Goal: Information Seeking & Learning: Learn about a topic

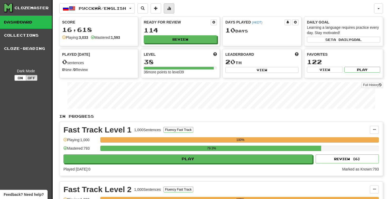
click at [171, 8] on button at bounding box center [169, 8] width 11 height 10
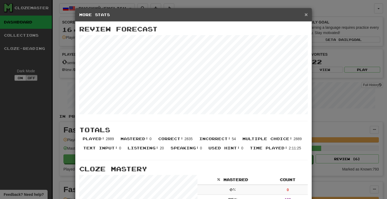
click at [305, 14] on span "×" at bounding box center [306, 14] width 3 height 6
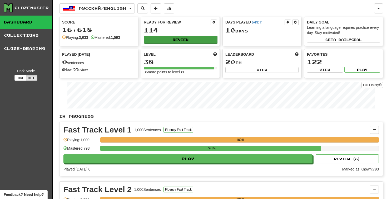
click at [172, 42] on button "Review" at bounding box center [180, 40] width 73 height 8
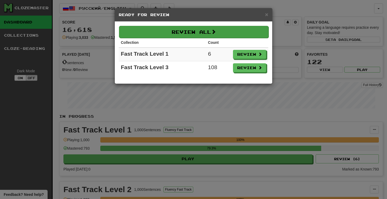
click at [212, 31] on button "Review All" at bounding box center [194, 32] width 150 height 12
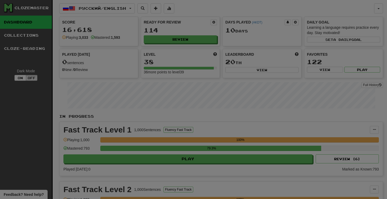
select select "********"
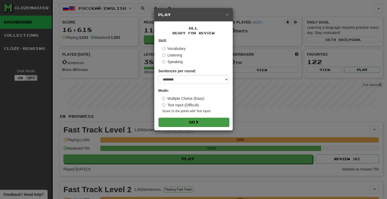
click at [192, 123] on button "Go" at bounding box center [194, 121] width 71 height 9
click at [199, 122] on span at bounding box center [197, 122] width 4 height 4
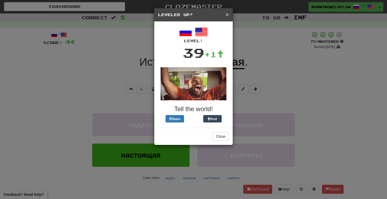
click at [228, 15] on span "×" at bounding box center [227, 14] width 3 height 6
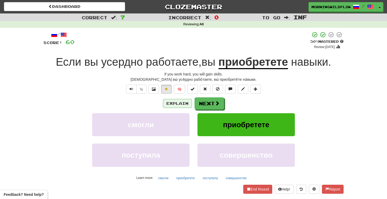
click at [168, 102] on button "Explain" at bounding box center [177, 103] width 29 height 9
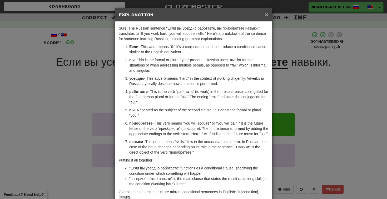
click at [267, 16] on span "×" at bounding box center [266, 14] width 3 height 6
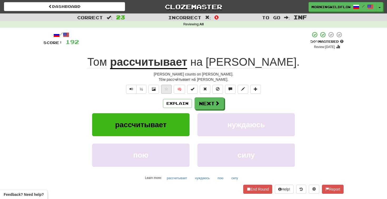
click at [168, 88] on span at bounding box center [167, 89] width 4 height 4
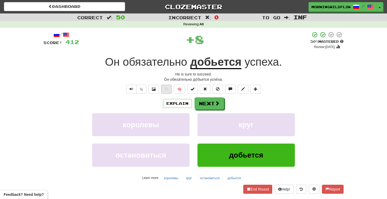
click at [165, 89] on span at bounding box center [167, 89] width 4 height 4
click at [169, 102] on button "Explain" at bounding box center [177, 103] width 29 height 9
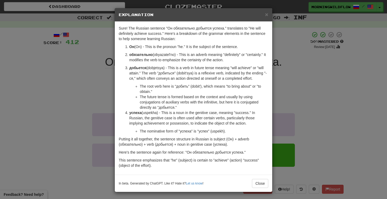
click at [269, 16] on div "× Explanation" at bounding box center [194, 14] width 158 height 13
click at [267, 15] on span "×" at bounding box center [266, 14] width 3 height 6
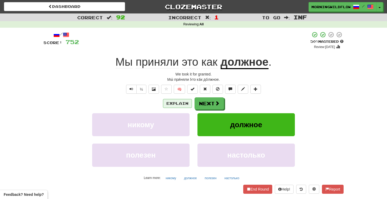
click at [172, 102] on button "Explain" at bounding box center [177, 103] width 29 height 9
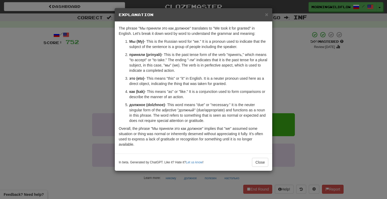
click at [267, 18] on div "× Explanation" at bounding box center [194, 14] width 158 height 13
click at [267, 15] on span "×" at bounding box center [266, 14] width 3 height 6
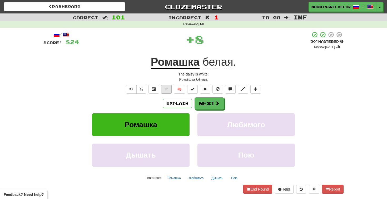
click at [164, 90] on button at bounding box center [166, 89] width 11 height 9
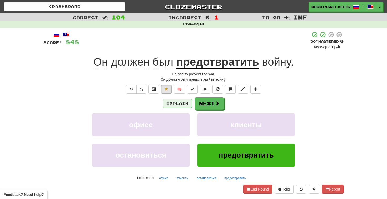
click at [175, 104] on button "Explain" at bounding box center [177, 103] width 29 height 9
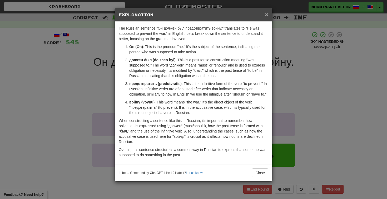
click at [268, 15] on span "×" at bounding box center [266, 14] width 3 height 6
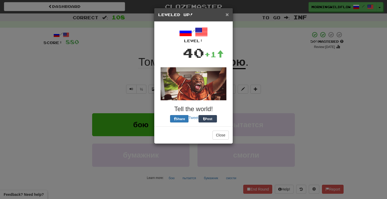
click at [228, 15] on span "×" at bounding box center [227, 14] width 3 height 6
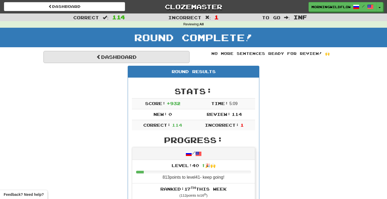
click at [113, 60] on link "Dashboard" at bounding box center [116, 57] width 146 height 12
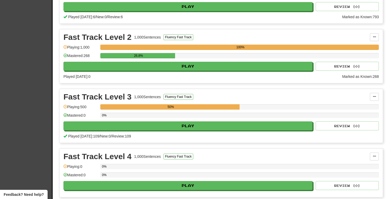
scroll to position [159, 0]
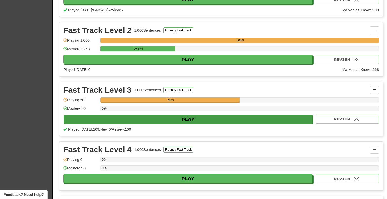
click at [219, 121] on button "Play" at bounding box center [188, 119] width 249 height 9
select select "********"
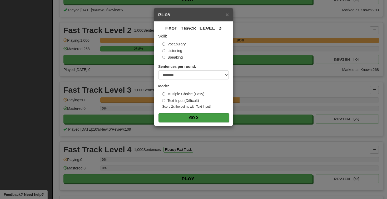
click at [214, 117] on button "Go" at bounding box center [194, 117] width 71 height 9
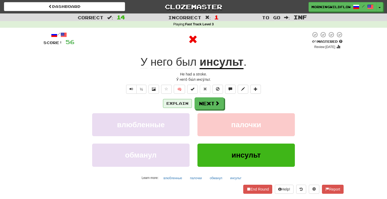
click at [171, 103] on button "Explain" at bounding box center [177, 103] width 29 height 9
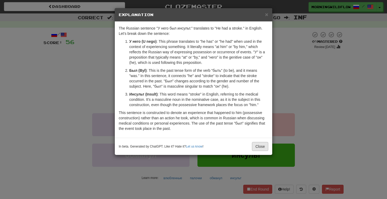
click at [261, 146] on button "Close" at bounding box center [260, 146] width 16 height 9
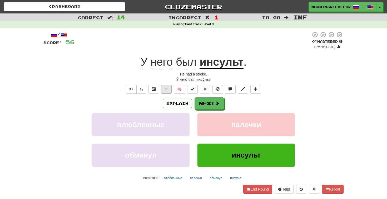
click at [164, 91] on button at bounding box center [166, 89] width 11 height 9
click at [203, 105] on button "Next" at bounding box center [210, 103] width 30 height 12
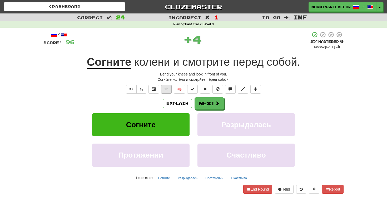
click at [167, 88] on span at bounding box center [167, 89] width 4 height 4
click at [177, 102] on button "Explain" at bounding box center [177, 103] width 29 height 9
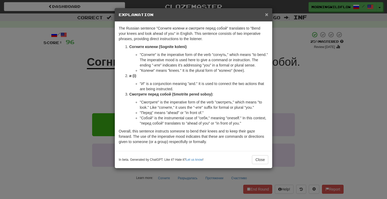
click at [267, 15] on span "×" at bounding box center [266, 14] width 3 height 6
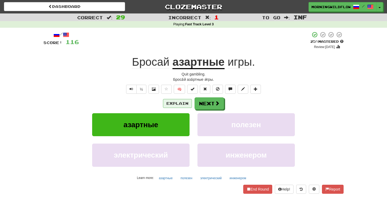
click at [175, 102] on button "Explain" at bounding box center [177, 103] width 29 height 9
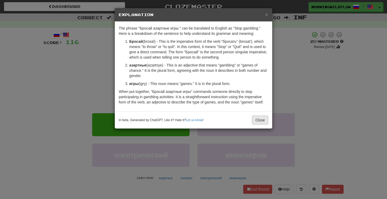
click at [262, 119] on button "Close" at bounding box center [260, 119] width 16 height 9
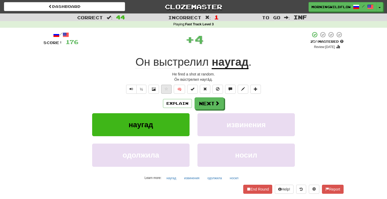
click at [165, 91] on button at bounding box center [166, 89] width 11 height 9
click at [171, 103] on button "Explain" at bounding box center [177, 103] width 29 height 9
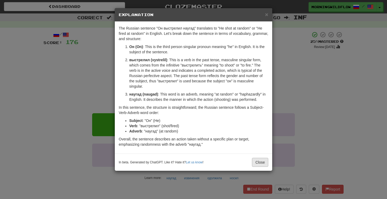
click at [261, 163] on button "Close" at bounding box center [260, 162] width 16 height 9
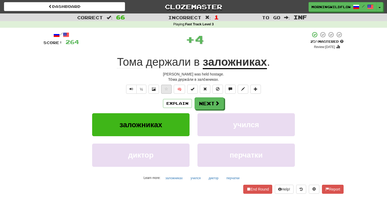
click at [168, 90] on span at bounding box center [167, 89] width 4 height 4
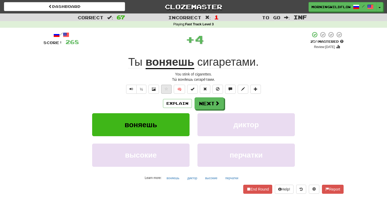
click at [163, 90] on button at bounding box center [166, 89] width 11 height 9
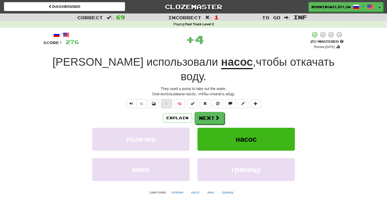
click at [170, 99] on button at bounding box center [166, 103] width 11 height 9
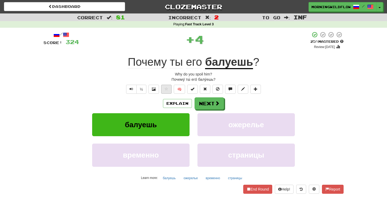
click at [170, 89] on button at bounding box center [166, 89] width 11 height 9
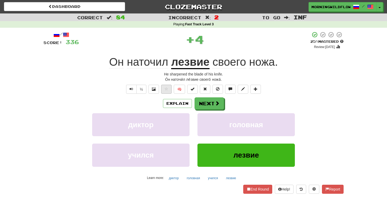
click at [168, 90] on button at bounding box center [166, 89] width 11 height 9
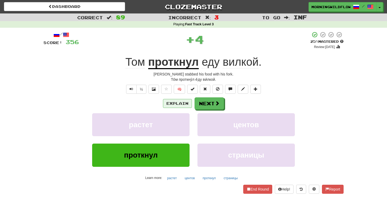
click at [170, 105] on button "Explain" at bounding box center [177, 103] width 29 height 9
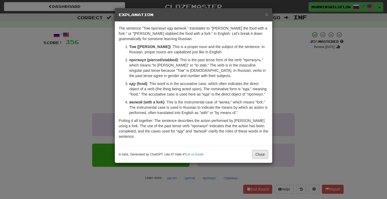
click at [265, 159] on button "Close" at bounding box center [260, 154] width 16 height 9
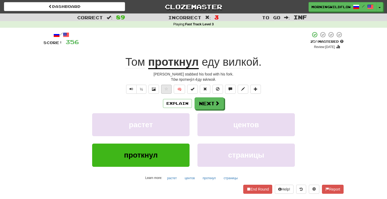
click at [169, 90] on button at bounding box center [166, 89] width 11 height 9
click at [212, 104] on button "Next" at bounding box center [210, 103] width 30 height 12
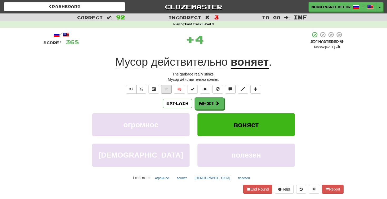
click at [165, 90] on button at bounding box center [166, 89] width 11 height 9
click at [178, 103] on button "Explain" at bounding box center [177, 103] width 29 height 9
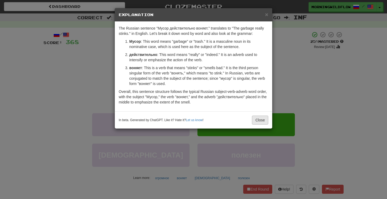
click at [260, 122] on button "Close" at bounding box center [260, 119] width 16 height 9
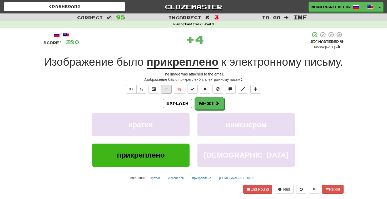
click at [168, 94] on button at bounding box center [166, 89] width 11 height 9
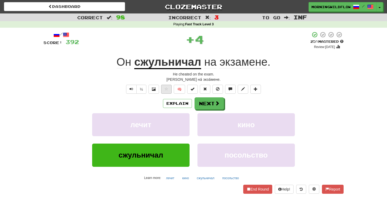
click at [166, 89] on span at bounding box center [167, 89] width 4 height 4
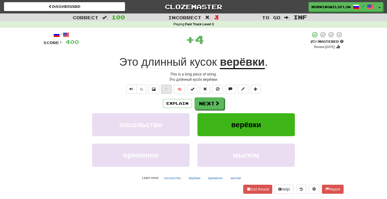
click at [164, 89] on button at bounding box center [166, 89] width 11 height 9
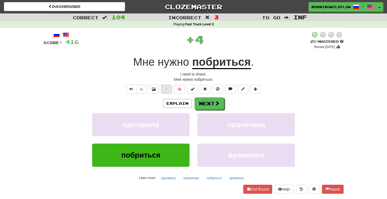
click at [165, 87] on span at bounding box center [167, 89] width 4 height 4
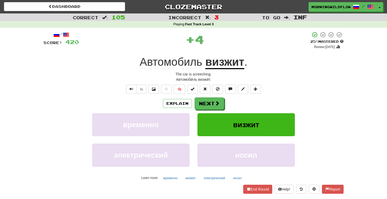
click at [172, 89] on span "🧠" at bounding box center [211, 89] width 102 height 4
click at [168, 88] on button at bounding box center [166, 89] width 11 height 9
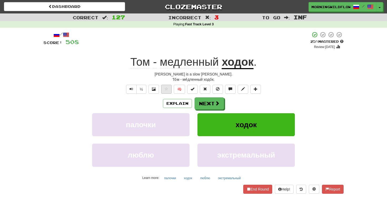
click at [165, 90] on span at bounding box center [167, 89] width 4 height 4
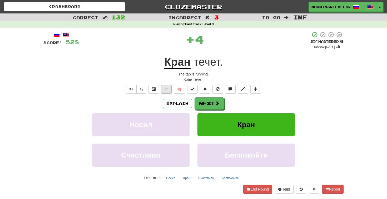
click at [169, 90] on button at bounding box center [166, 89] width 11 height 9
click at [169, 103] on button "Explain" at bounding box center [177, 103] width 29 height 9
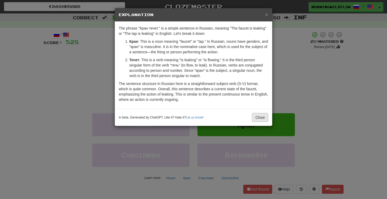
click at [265, 115] on button "Close" at bounding box center [260, 117] width 16 height 9
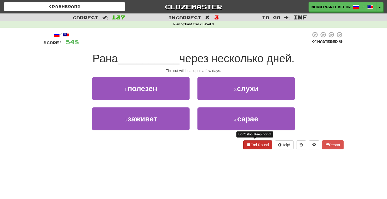
click at [250, 145] on button "End Round" at bounding box center [257, 144] width 29 height 9
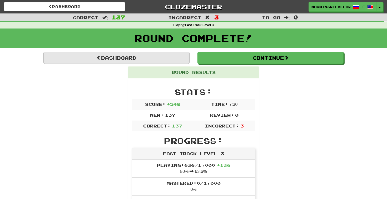
click at [157, 60] on link "Dashboard" at bounding box center [116, 58] width 146 height 12
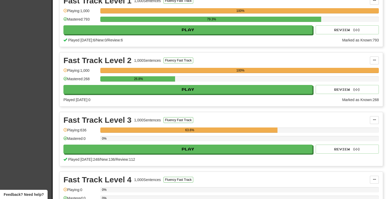
scroll to position [164, 0]
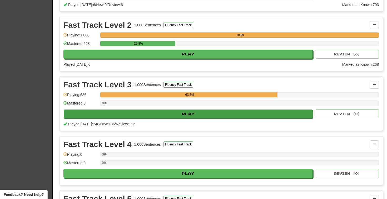
click at [270, 115] on button "Play" at bounding box center [188, 113] width 249 height 9
select select "********"
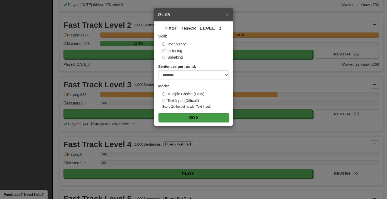
click at [212, 118] on button "Go" at bounding box center [194, 117] width 71 height 9
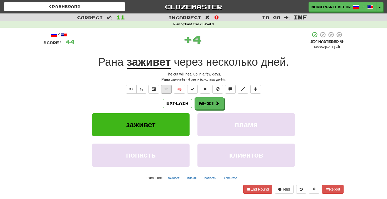
click at [168, 90] on span at bounding box center [167, 89] width 4 height 4
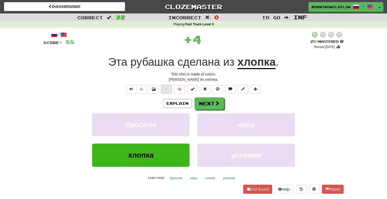
click at [168, 87] on span at bounding box center [167, 89] width 4 height 4
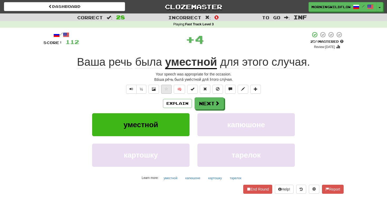
click at [163, 90] on button at bounding box center [166, 89] width 11 height 9
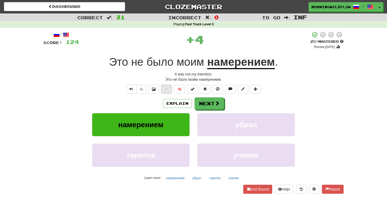
click at [164, 85] on button at bounding box center [166, 89] width 11 height 9
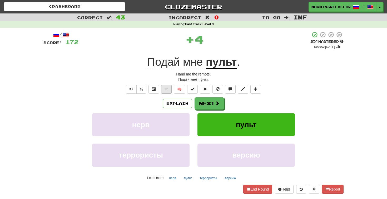
click at [166, 89] on span at bounding box center [167, 89] width 4 height 4
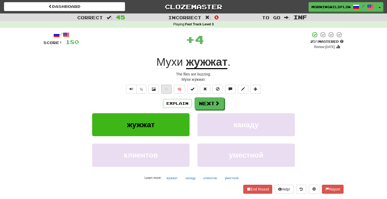
click at [166, 90] on button at bounding box center [166, 89] width 11 height 9
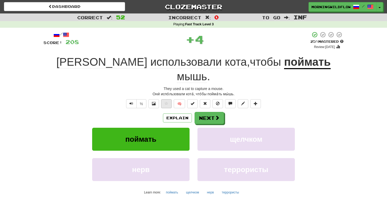
click at [168, 99] on button at bounding box center [166, 103] width 11 height 9
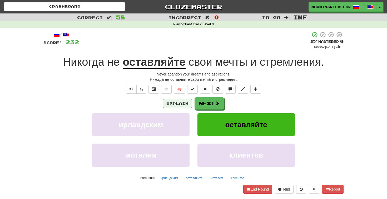
click at [169, 105] on button "Explain" at bounding box center [177, 103] width 29 height 9
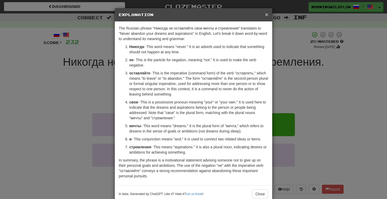
click at [267, 16] on span "×" at bounding box center [266, 14] width 3 height 6
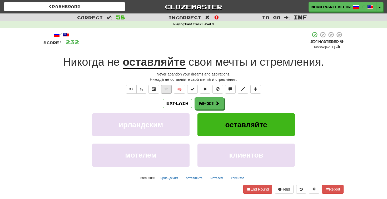
click at [165, 91] on button at bounding box center [166, 89] width 11 height 9
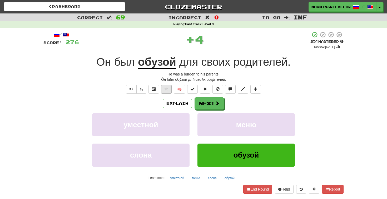
click at [166, 90] on span at bounding box center [167, 89] width 4 height 4
click at [169, 103] on button "Explain" at bounding box center [177, 103] width 29 height 9
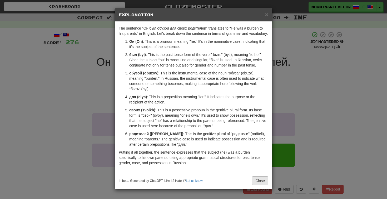
click at [261, 185] on button "Close" at bounding box center [260, 180] width 16 height 9
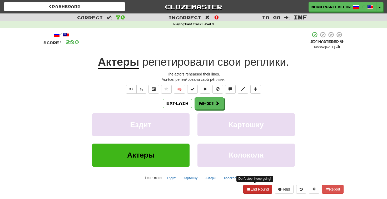
click at [247, 185] on button "End Round" at bounding box center [257, 188] width 29 height 9
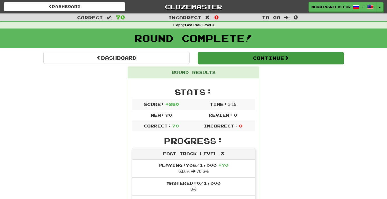
click at [246, 55] on button "Continue" at bounding box center [271, 58] width 146 height 12
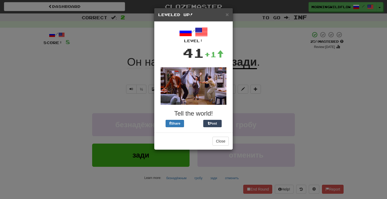
click at [229, 14] on div "× Leveled Up!" at bounding box center [193, 14] width 79 height 13
click at [229, 15] on div "× Leveled Up!" at bounding box center [193, 14] width 79 height 13
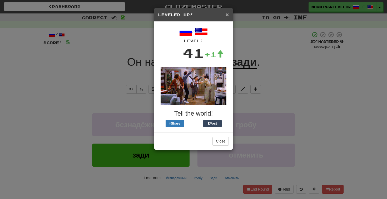
click at [227, 15] on span "×" at bounding box center [227, 14] width 3 height 6
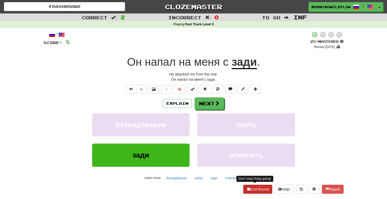
click at [256, 188] on button "End Round" at bounding box center [257, 188] width 29 height 9
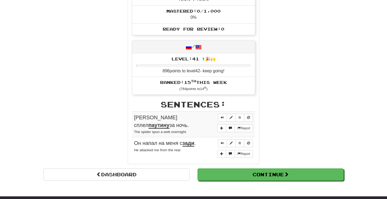
scroll to position [172, 0]
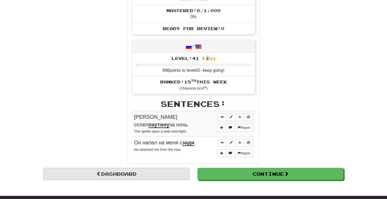
click at [90, 168] on link "Dashboard" at bounding box center [116, 174] width 146 height 12
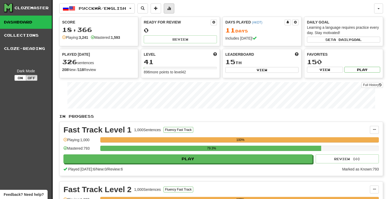
click at [171, 8] on span at bounding box center [169, 8] width 4 height 4
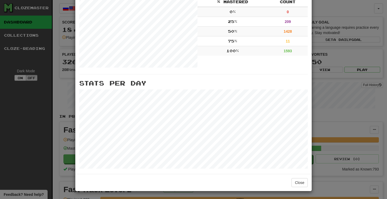
scroll to position [177, 0]
click at [303, 186] on button "Close" at bounding box center [300, 182] width 16 height 9
